Goal: Information Seeking & Learning: Learn about a topic

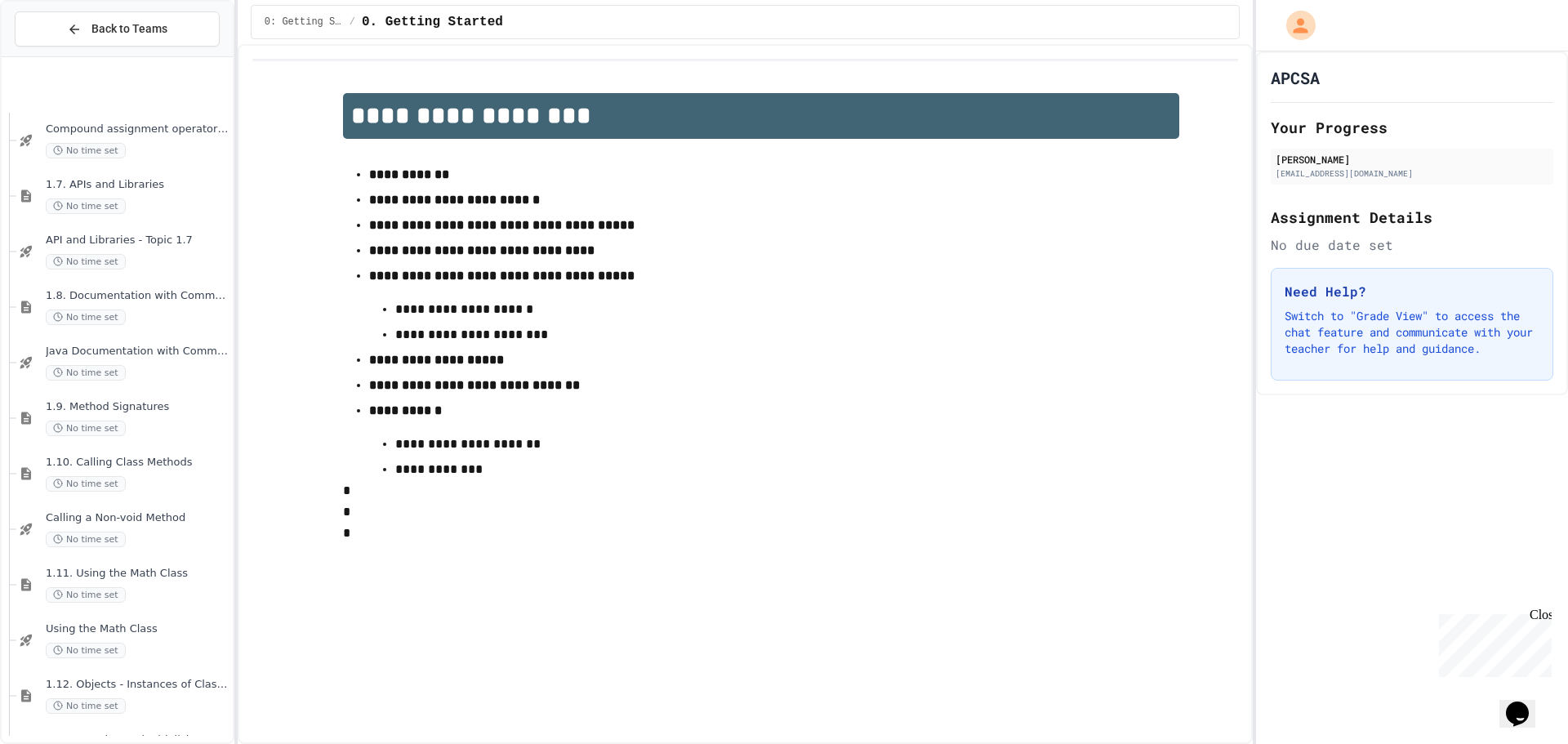
scroll to position [735, 0]
click at [181, 527] on span "1.12. Objects - Instances of Classes" at bounding box center [138, 521] width 184 height 14
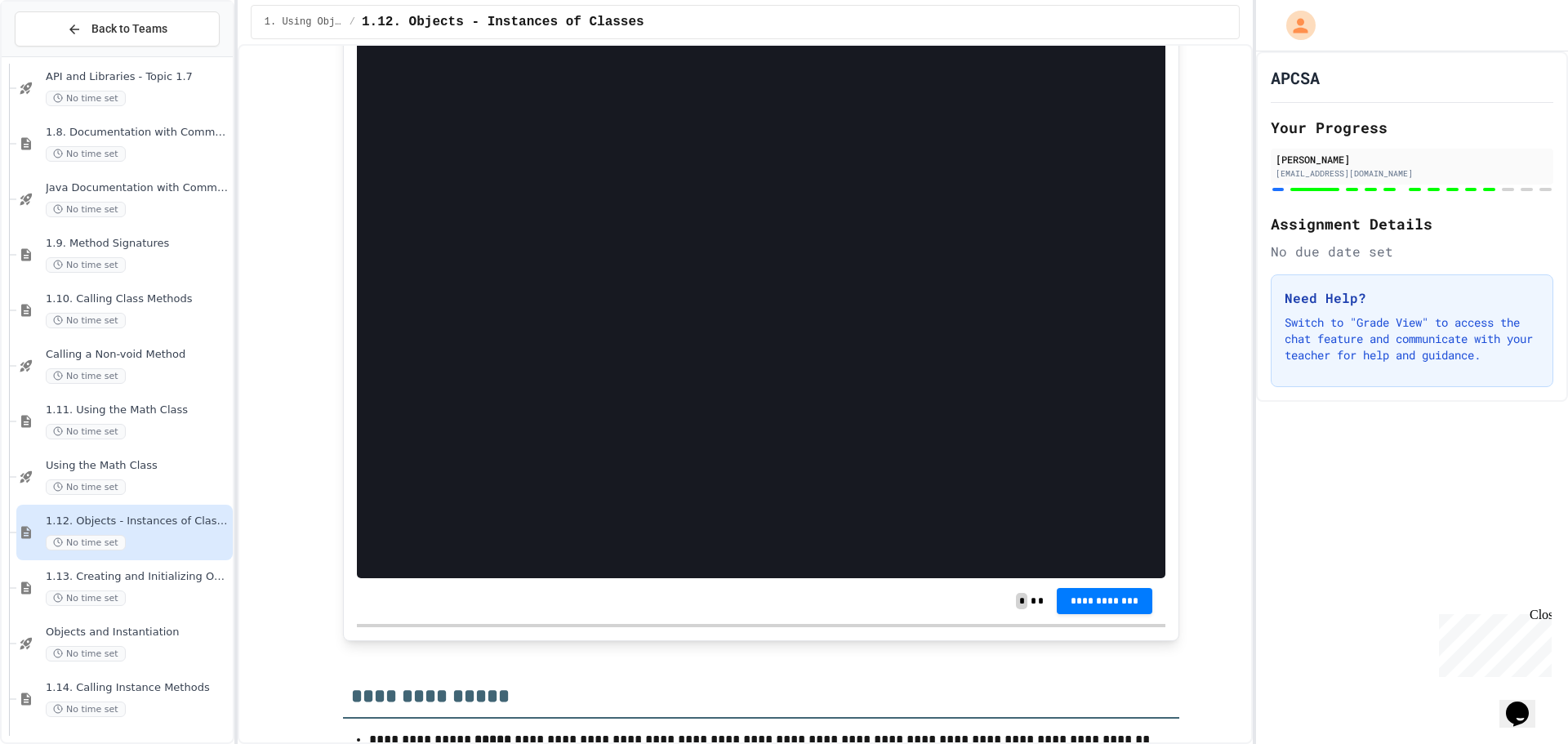
scroll to position [13130, 0]
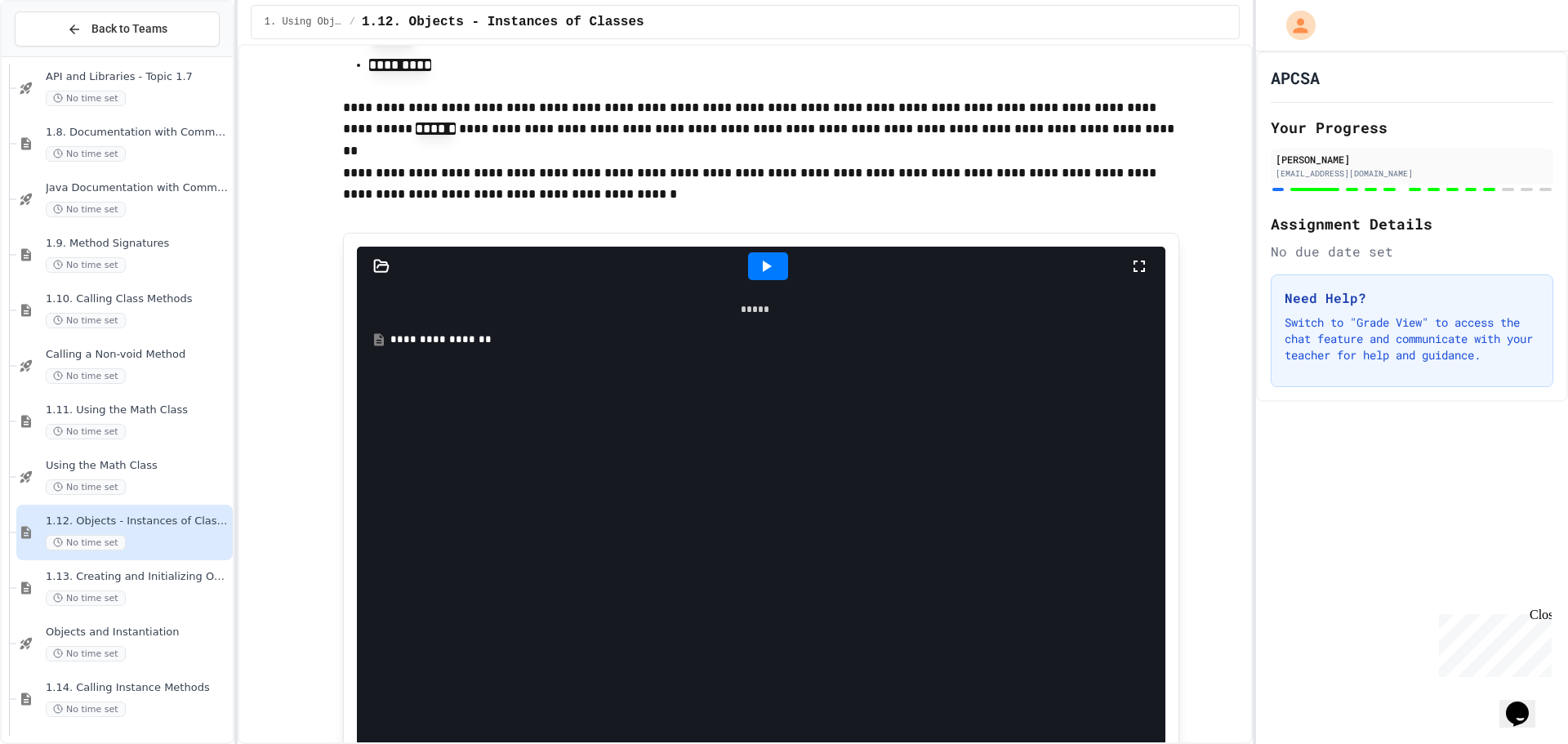
click at [426, 355] on div "**********" at bounding box center [761, 340] width 793 height 30
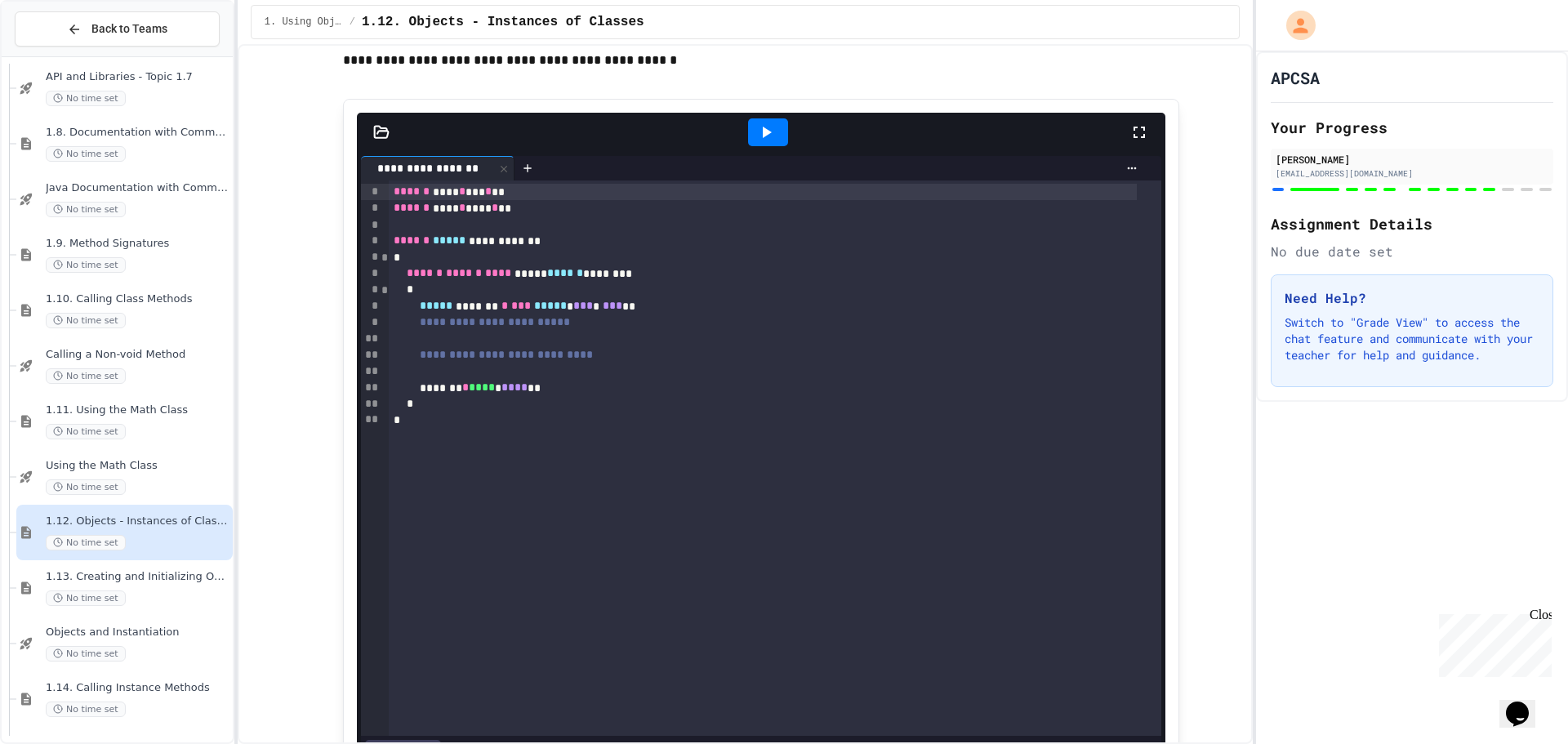
scroll to position [13293, 0]
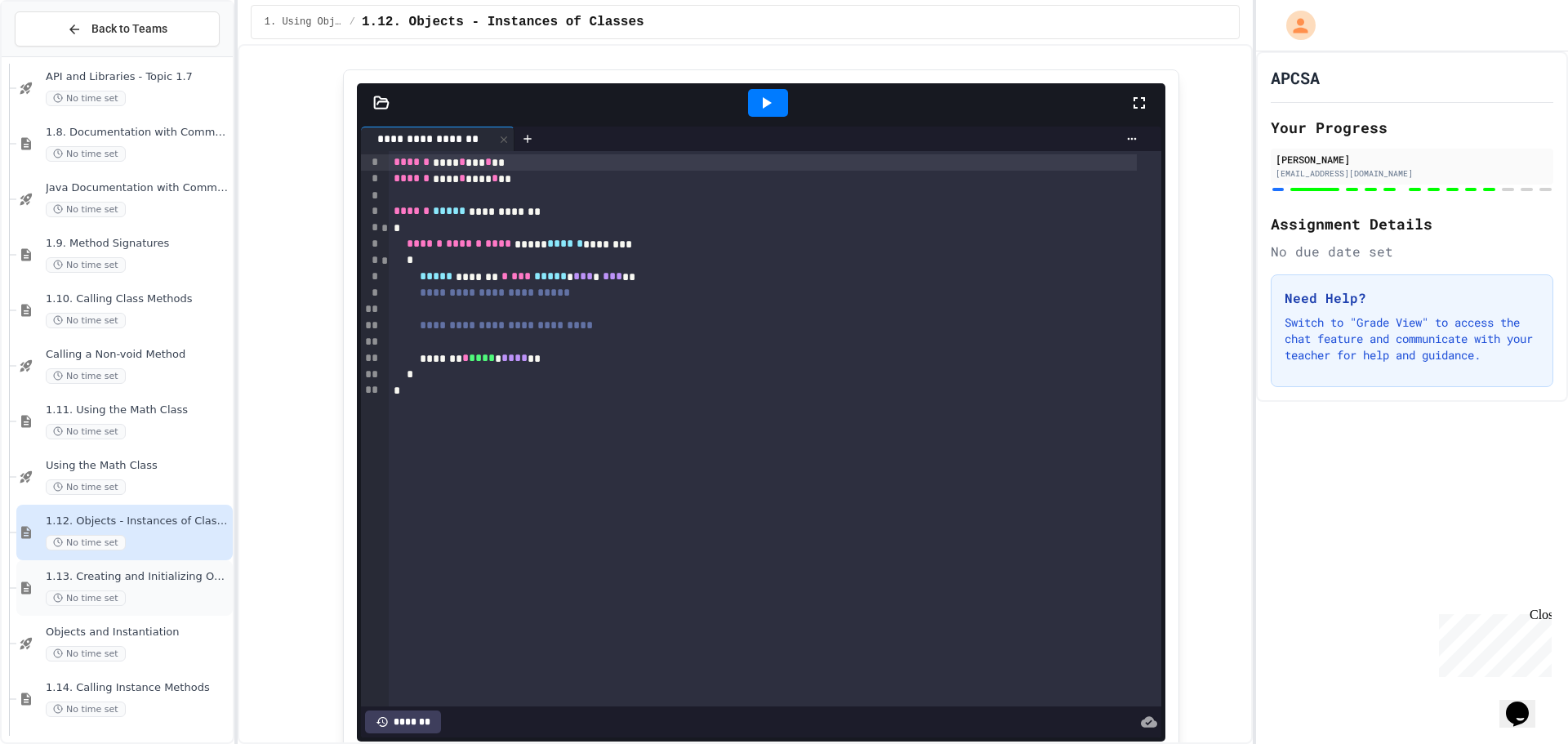
click at [148, 576] on span "1.13. Creating and Initializing Objects: Constructors" at bounding box center [138, 576] width 184 height 14
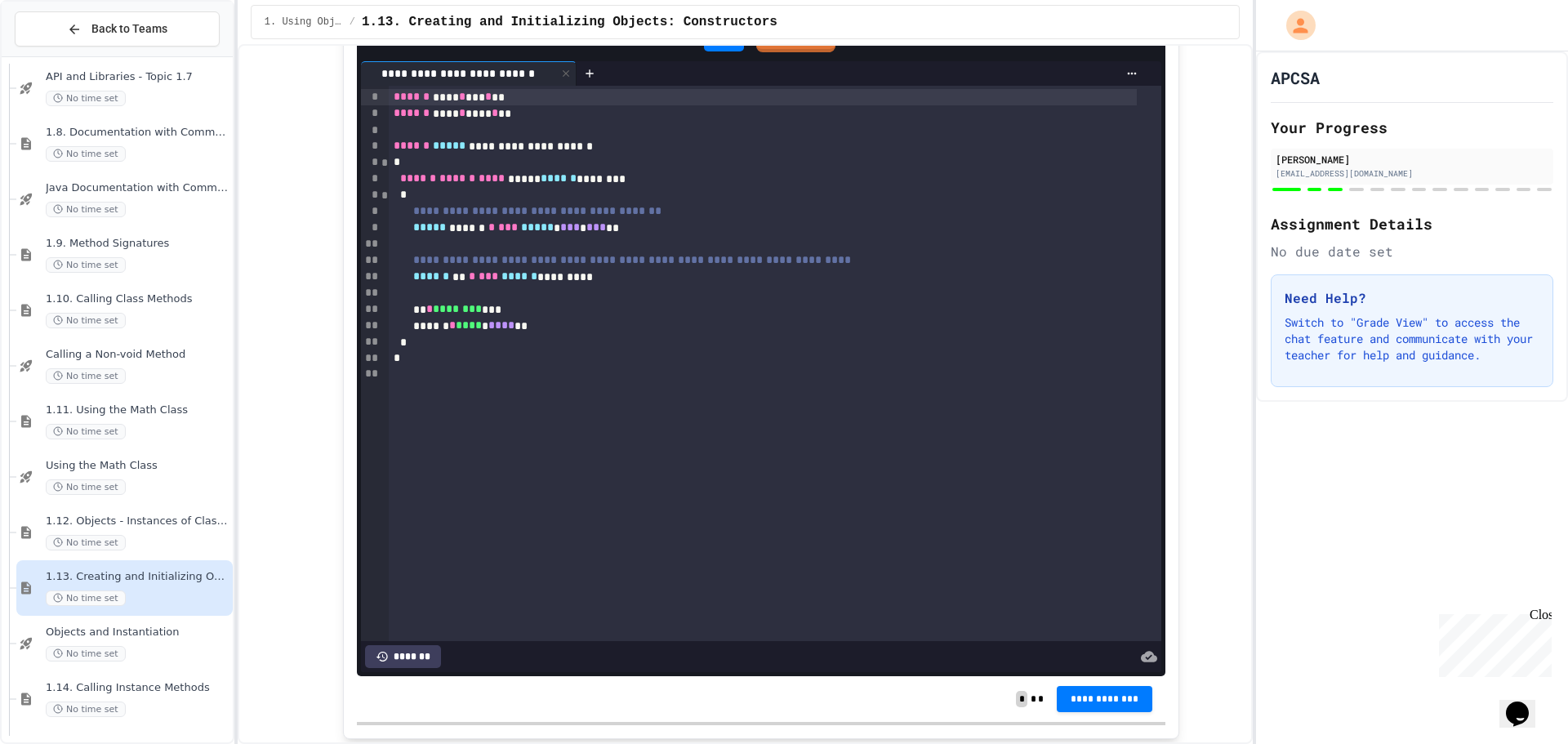
scroll to position [2778, 0]
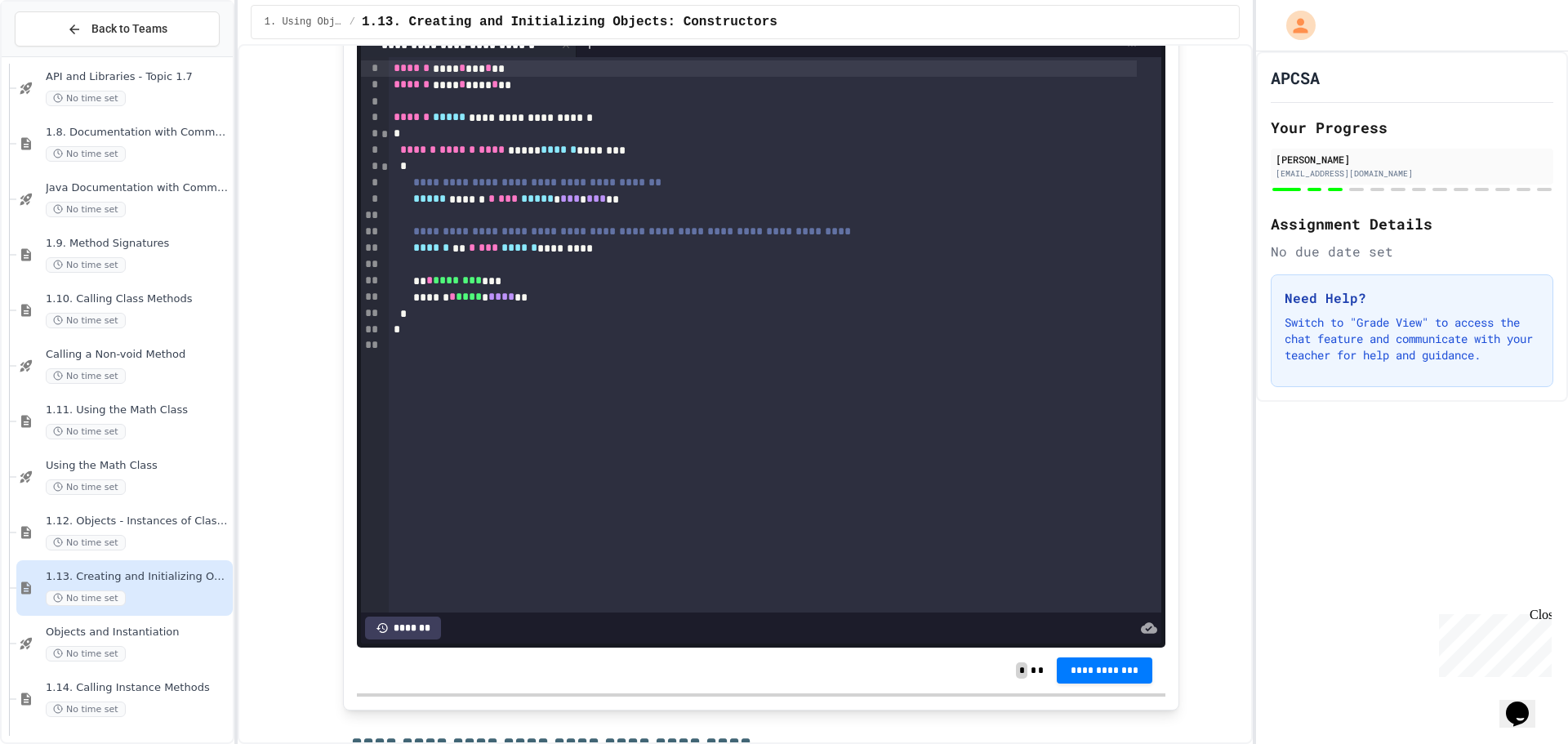
click at [719, 14] on icon at bounding box center [723, 9] width 9 height 12
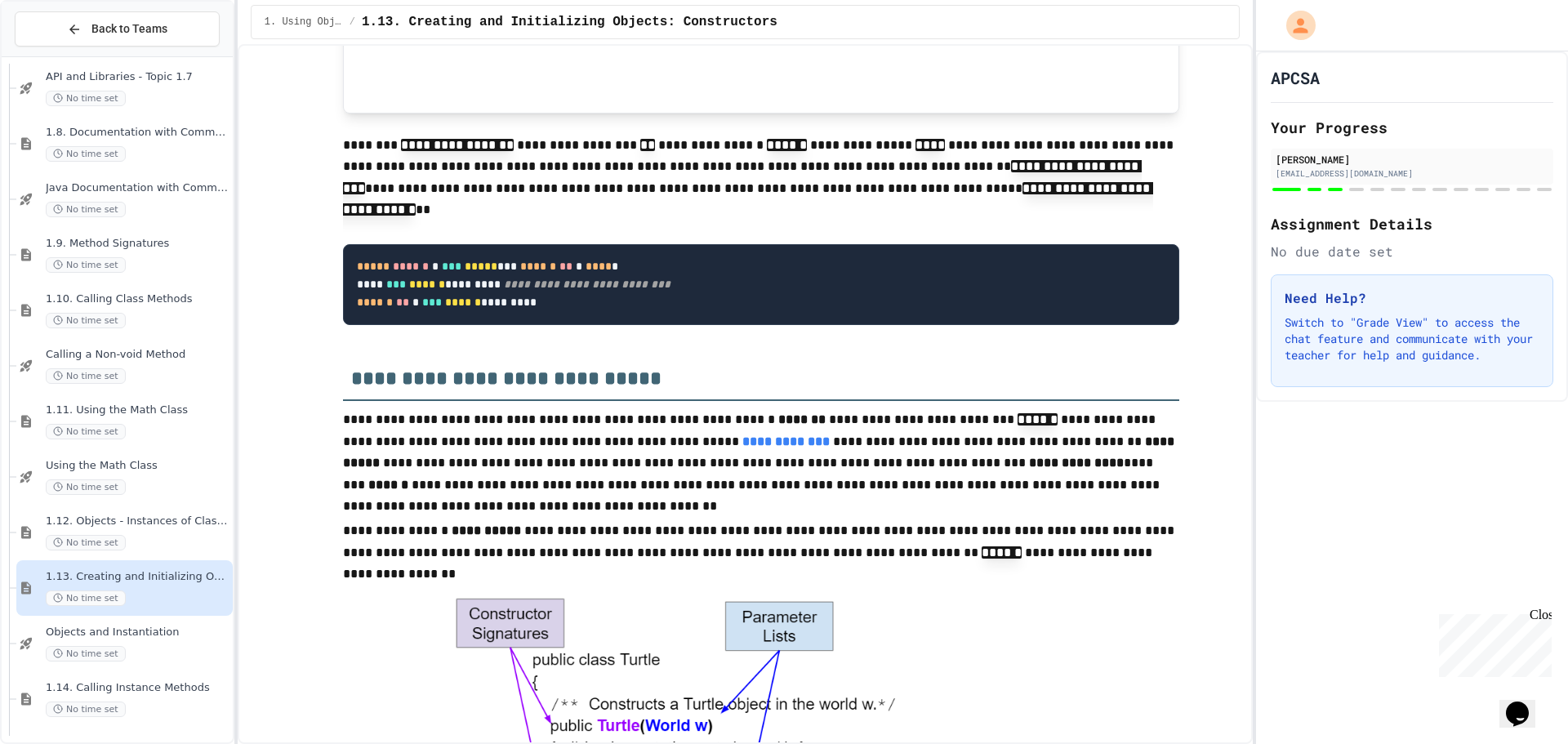
scroll to position [4412, 0]
